Goal: Information Seeking & Learning: Learn about a topic

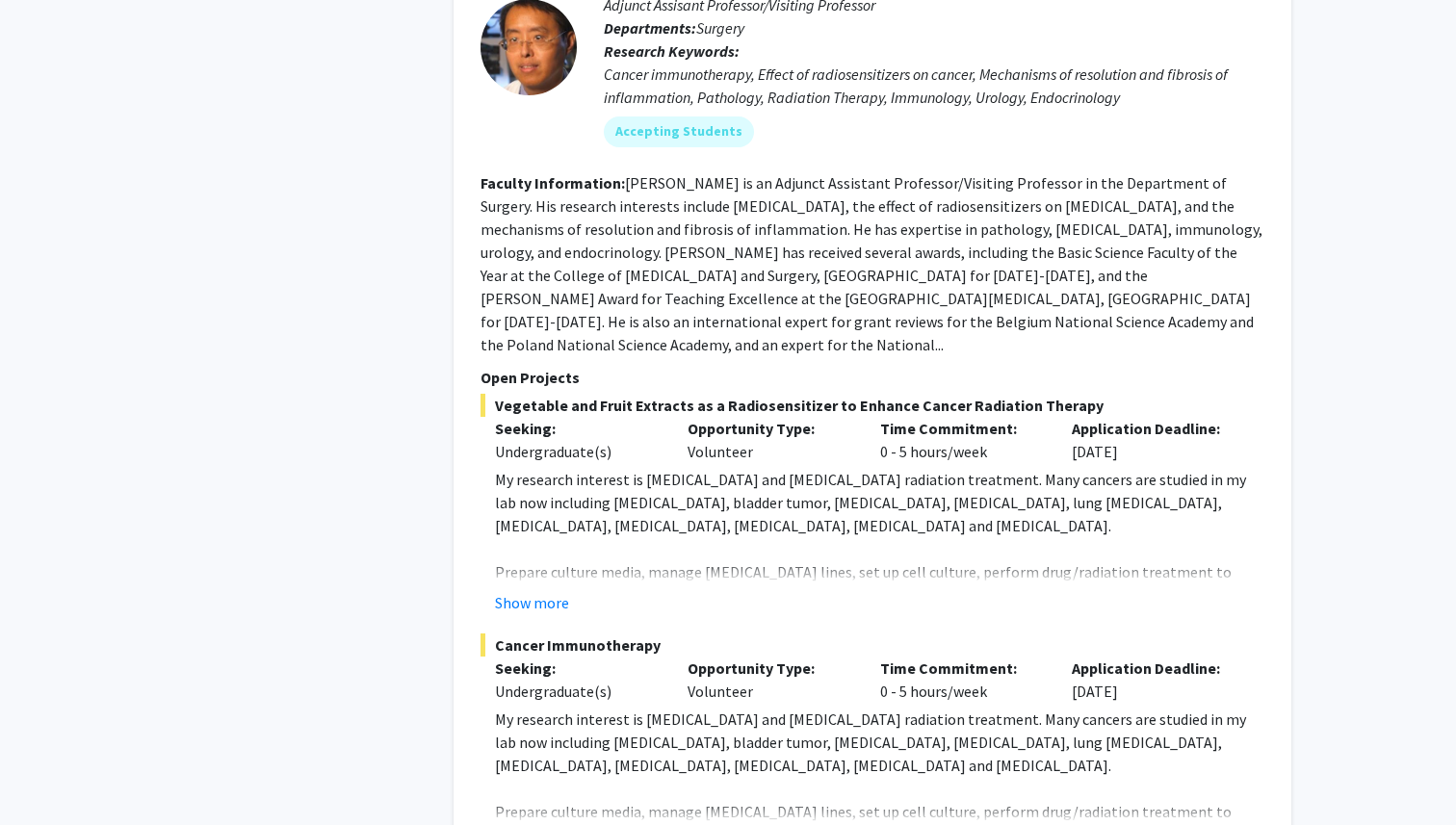
scroll to position [8509, 0]
click at [538, 589] on button "Show more" at bounding box center [532, 601] width 74 height 23
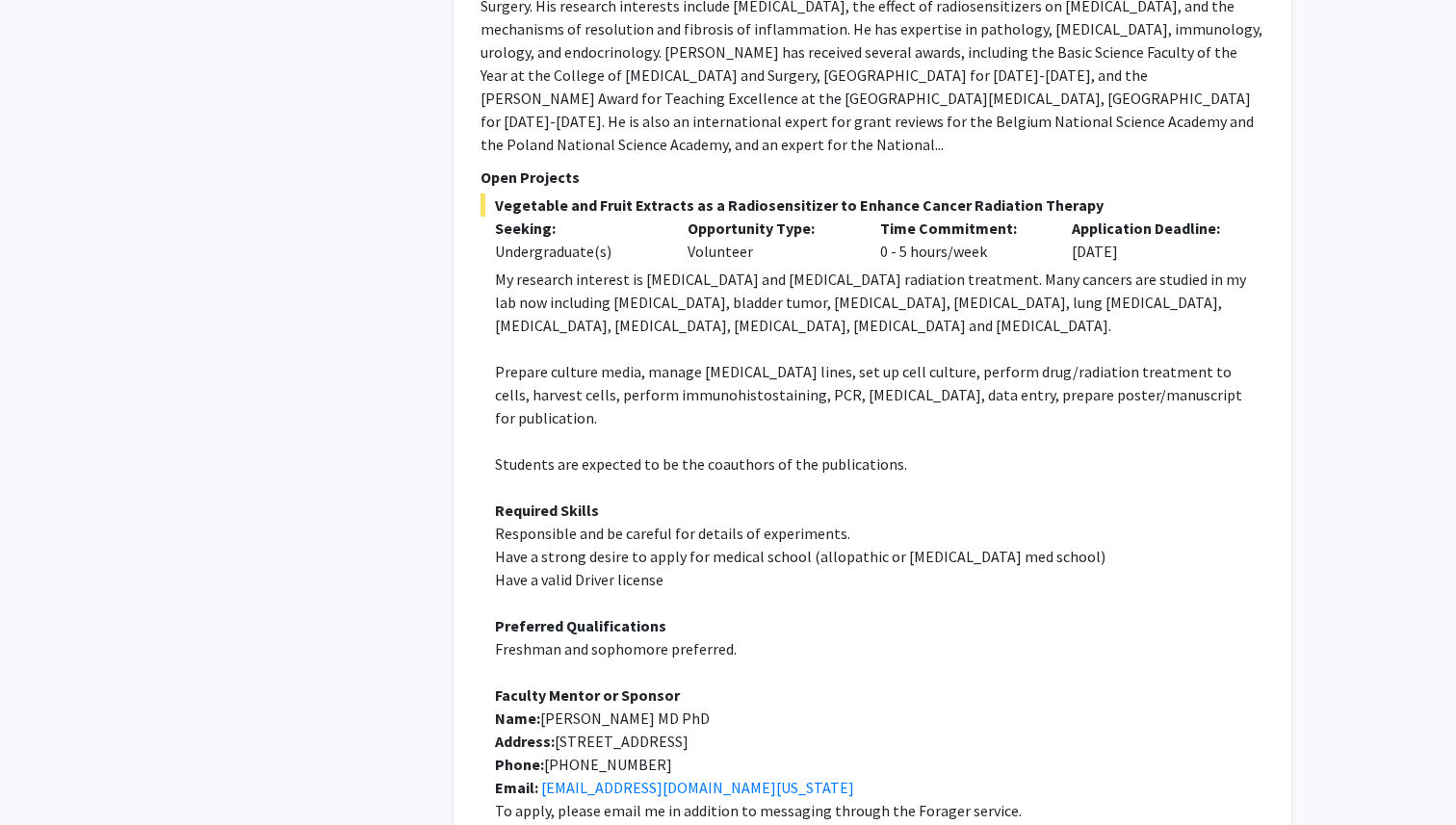
scroll to position [8571, 0]
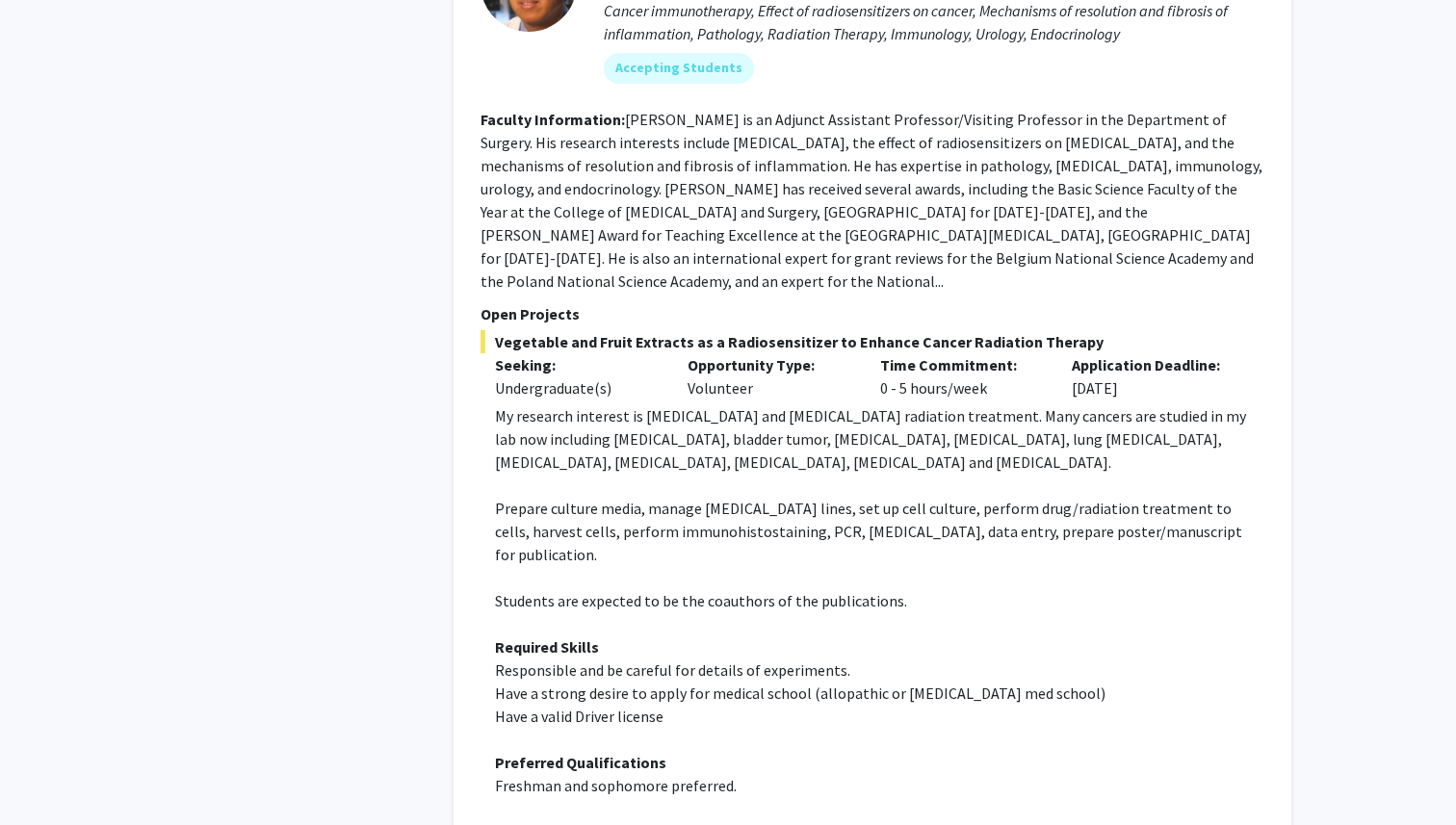
drag, startPoint x: 497, startPoint y: 207, endPoint x: 1154, endPoint y: 205, distance: 657.0
click at [1154, 331] on span "Vegetable and Fruit Extracts as a Radiosensitizer to Enhance Cancer Radiation T…" at bounding box center [873, 342] width 784 height 23
copy span "Vegetable and Fruit Extracts as a Radiosensitizer to Enhance Cancer Radiation T…"
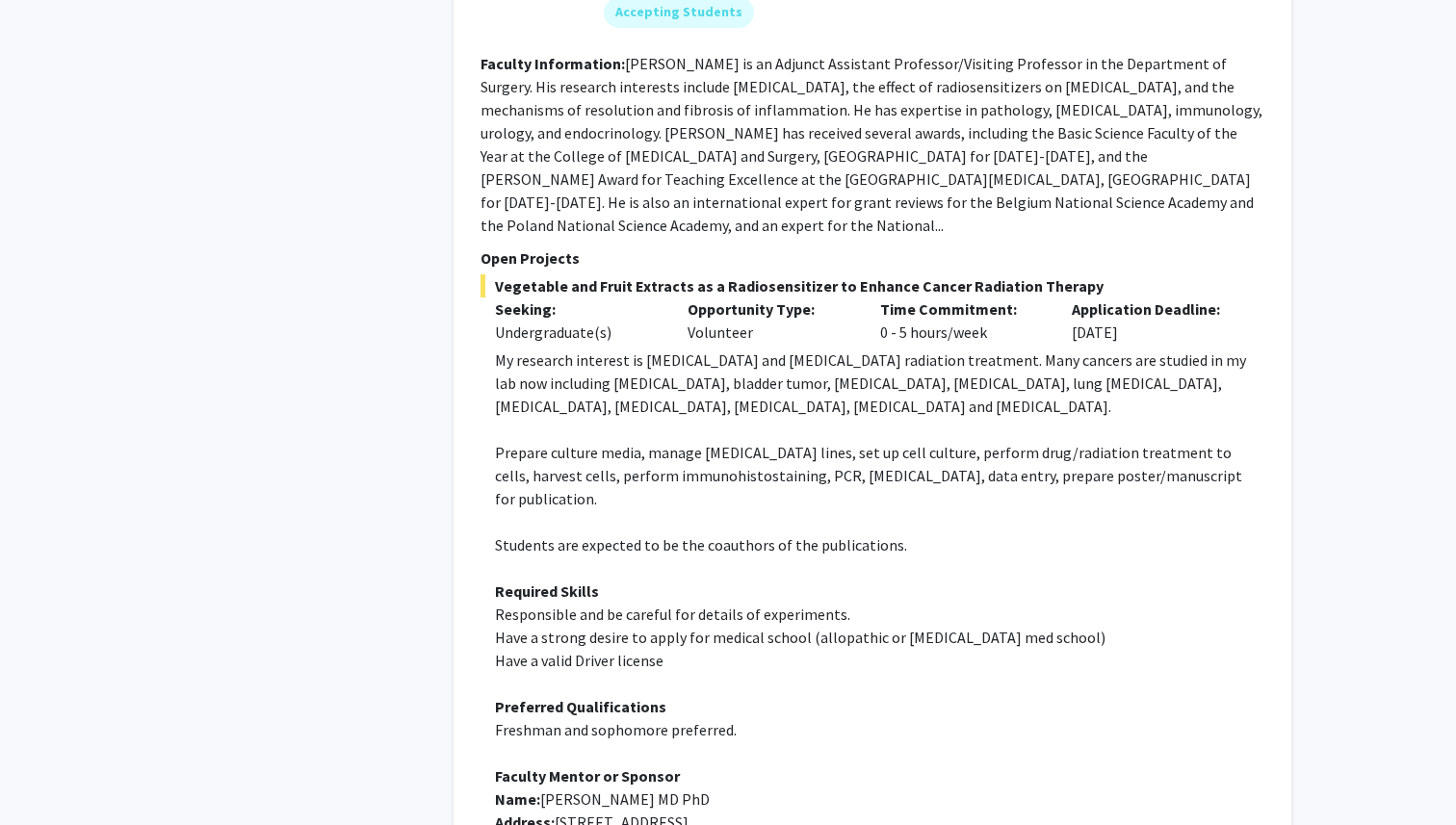
scroll to position [8632, 0]
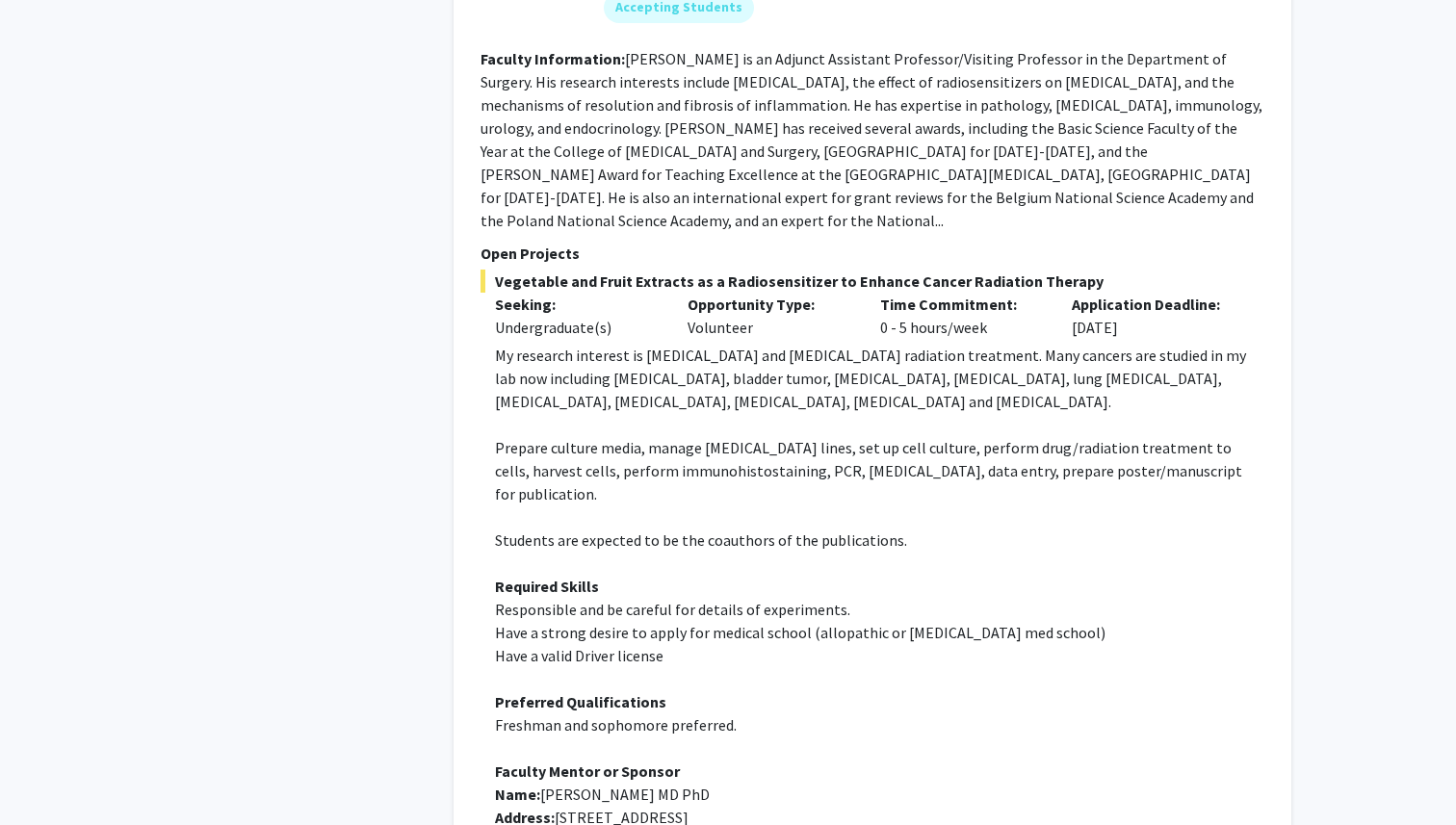
click at [645, 270] on span "Vegetable and Fruit Extracts as a Radiosensitizer to Enhance Cancer Radiation T…" at bounding box center [873, 282] width 784 height 23
drag, startPoint x: 498, startPoint y: 142, endPoint x: 819, endPoint y: 138, distance: 321.0
click at [819, 270] on span "Vegetable and Fruit Extracts as a Radiosensitizer to Enhance Cancer Radiation T…" at bounding box center [873, 282] width 784 height 23
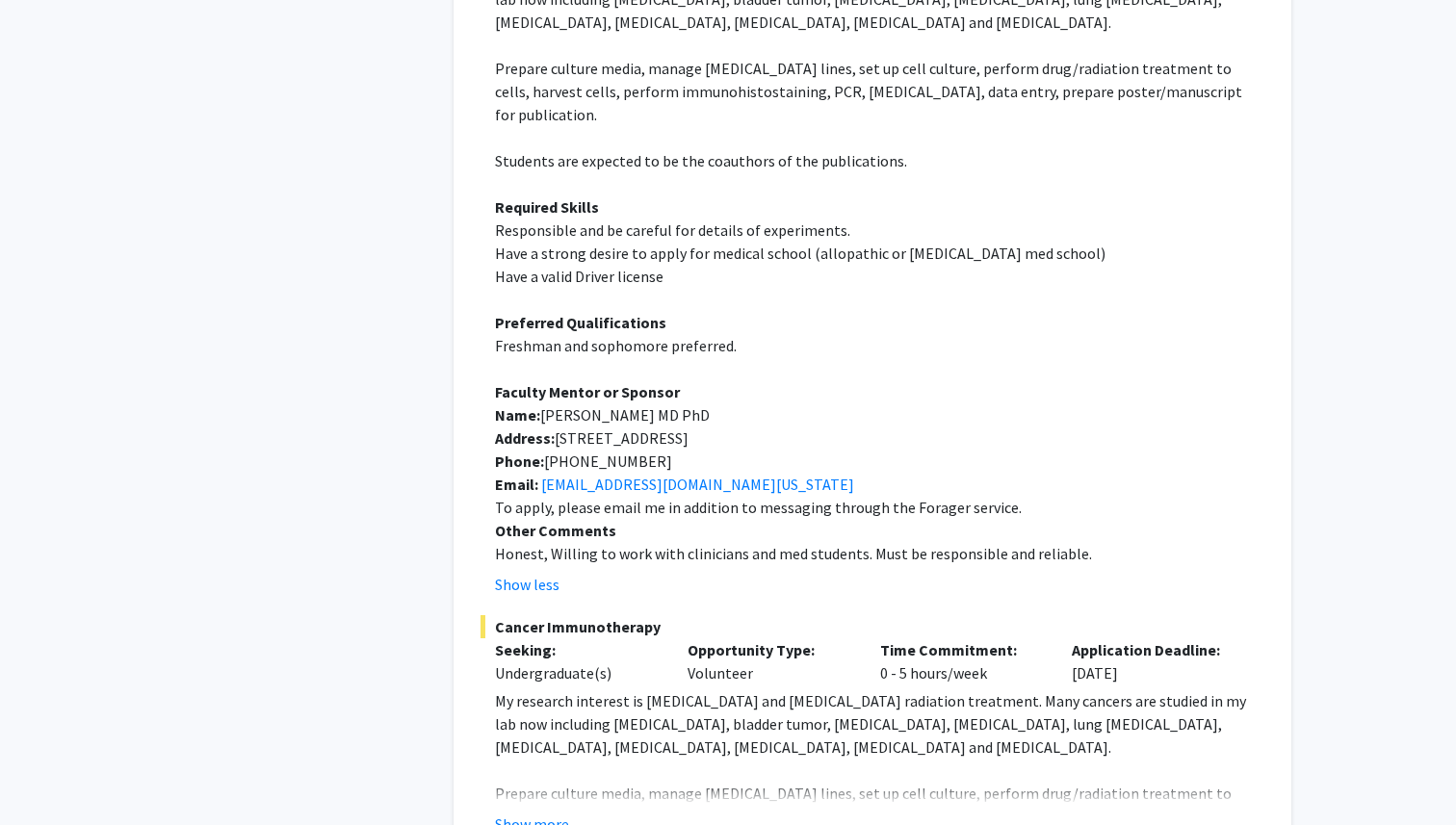
scroll to position [9014, 0]
click at [538, 811] on button "Show more" at bounding box center [532, 823] width 74 height 23
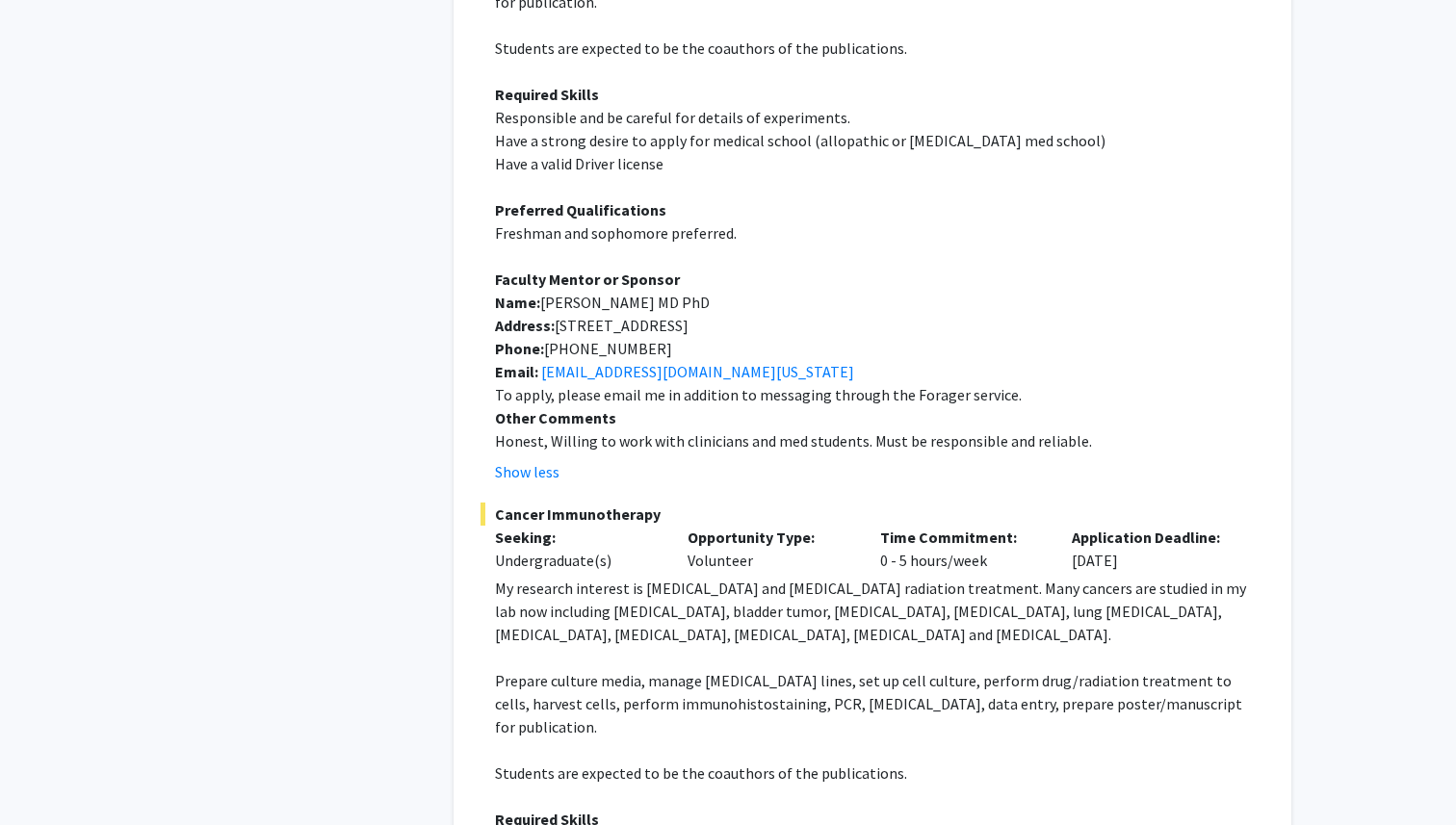
scroll to position [9131, 0]
